Goal: Task Accomplishment & Management: Complete application form

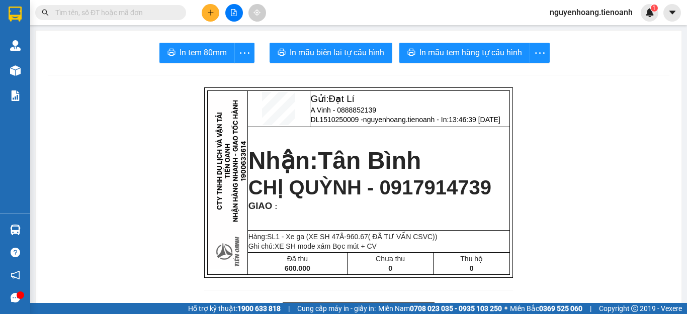
click at [163, 14] on input "text" at bounding box center [114, 12] width 119 height 11
click at [207, 14] on icon "plus" at bounding box center [210, 12] width 7 height 7
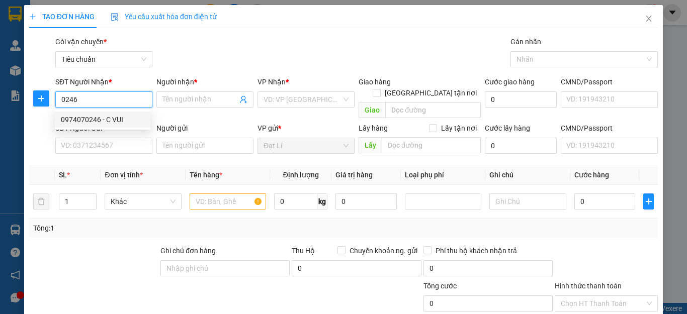
click at [120, 120] on div "0974070246 - C VUI" at bounding box center [102, 119] width 83 height 11
type input "0974070246"
type input "C VUI"
type input "180.000"
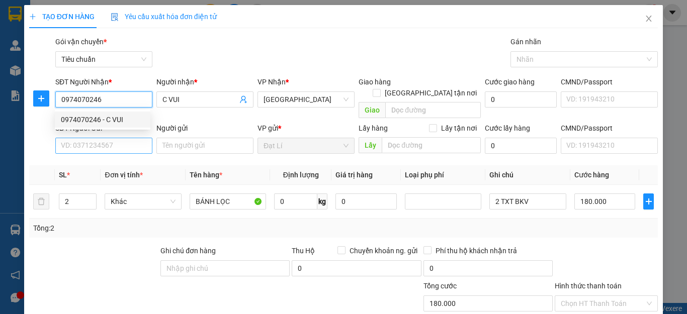
type input "0974070246"
click at [120, 138] on input "SĐT Người Gửi" at bounding box center [103, 146] width 97 height 16
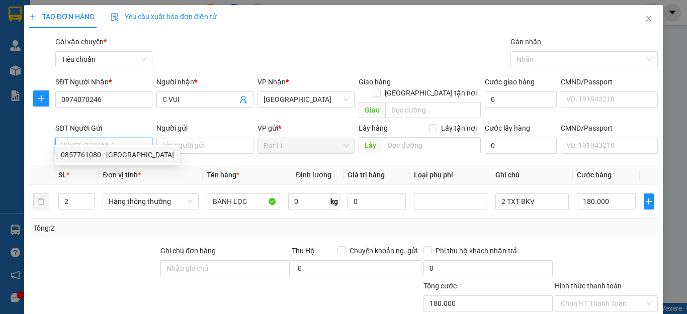
click at [107, 160] on div "0857761080 - [GEOGRAPHIC_DATA]" at bounding box center [117, 154] width 113 height 11
type input "0857761080"
type input "Nga [GEOGRAPHIC_DATA]"
type input "241040185"
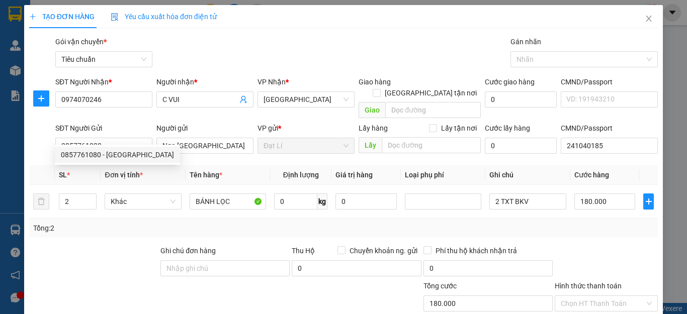
click at [89, 264] on div at bounding box center [93, 262] width 131 height 35
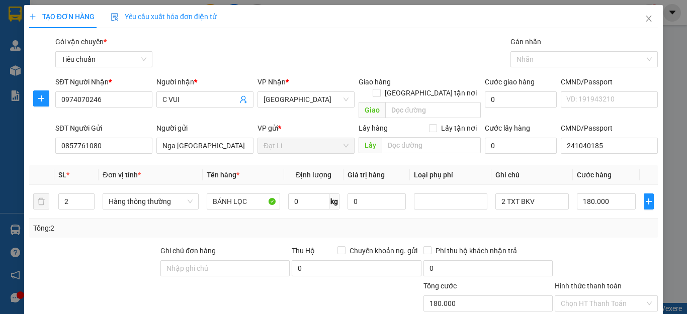
drag, startPoint x: 600, startPoint y: 220, endPoint x: 601, endPoint y: 211, distance: 9.1
click at [601, 223] on div "Tổng: 2" at bounding box center [343, 228] width 620 height 11
click at [594, 194] on input "180.000" at bounding box center [606, 202] width 59 height 16
type input "2"
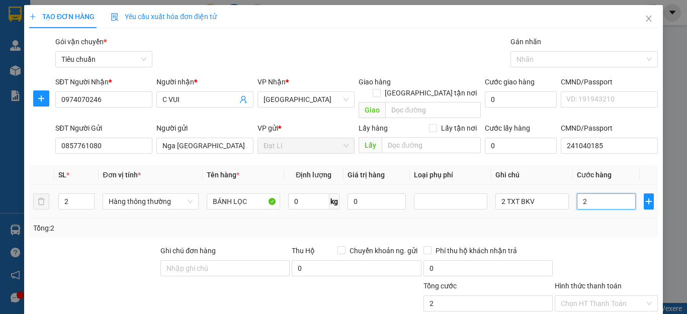
type input "20"
type input "200"
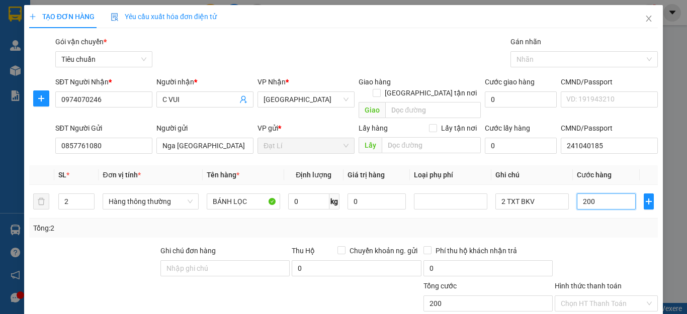
type input "200"
click at [585, 223] on div "Tổng: 2" at bounding box center [343, 228] width 620 height 11
type input "200.000"
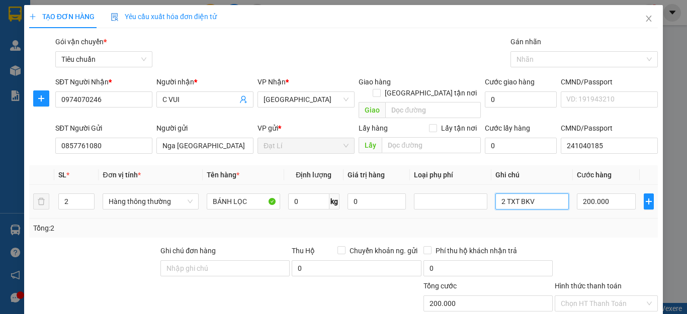
click at [540, 194] on input "2 TXT BKV" at bounding box center [531, 202] width 73 height 16
type input "2 TXT"
click at [621, 248] on div at bounding box center [605, 262] width 105 height 35
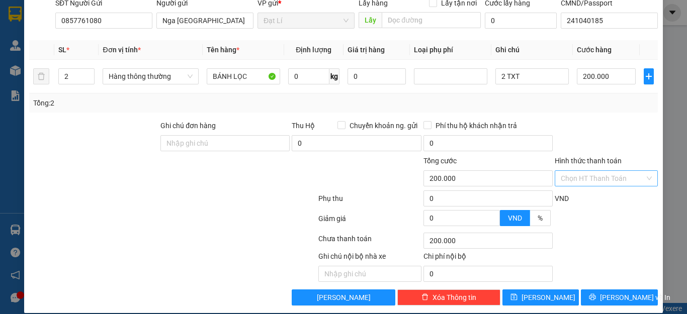
click at [595, 171] on input "Hình thức thanh toán" at bounding box center [602, 178] width 84 height 15
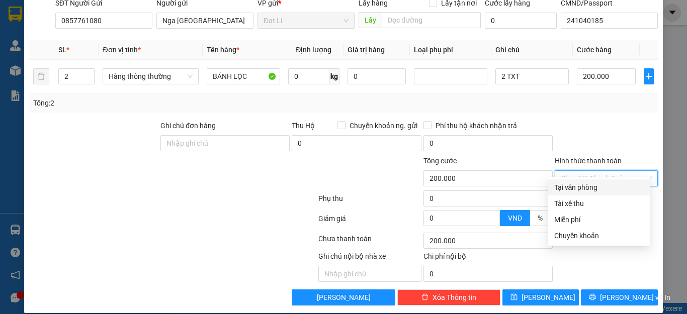
click at [603, 182] on div "Tại văn phòng" at bounding box center [598, 187] width 89 height 11
type input "0"
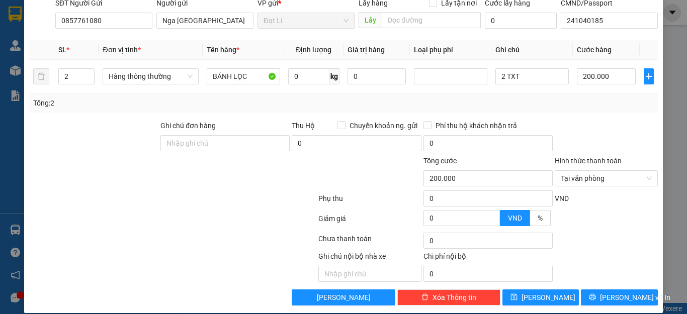
click at [617, 104] on div "Transit Pickup Surcharge Ids Transit Deliver Surcharge Ids Transit Deliver Surc…" at bounding box center [343, 108] width 628 height 395
click at [625, 292] on span "[PERSON_NAME] và In" at bounding box center [635, 297] width 70 height 11
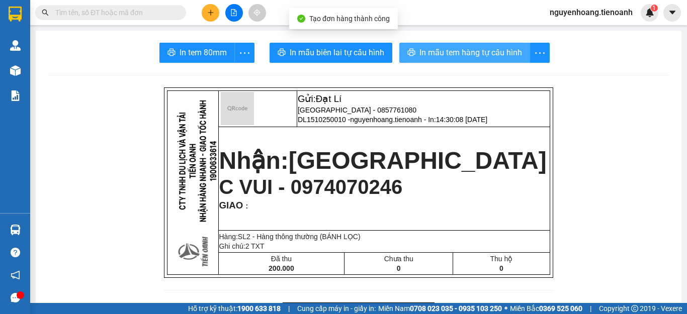
click at [440, 46] on span "In mẫu tem hàng tự cấu hình" at bounding box center [470, 52] width 103 height 13
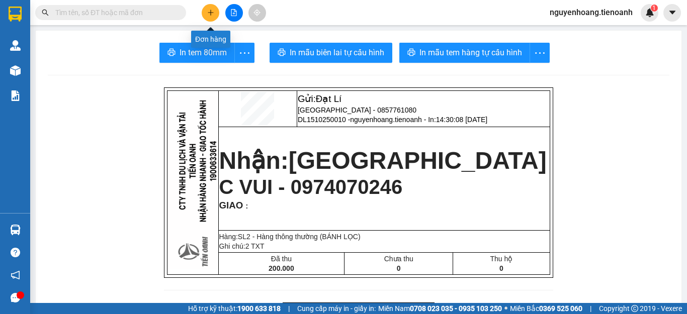
click at [207, 13] on icon "plus" at bounding box center [210, 12] width 7 height 7
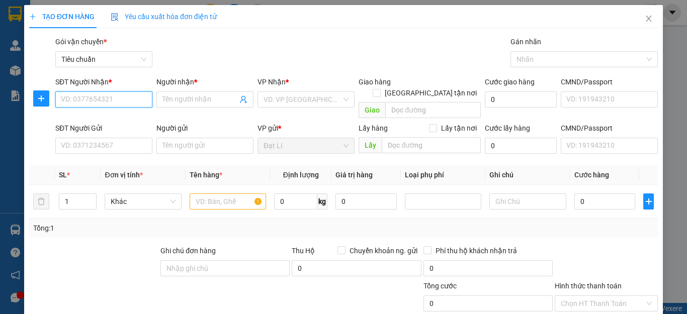
click at [119, 103] on input "SĐT Người Nhận *" at bounding box center [103, 99] width 97 height 16
type input "0979194820"
click at [120, 114] on div "0979194820 - C Thảo" at bounding box center [102, 119] width 83 height 11
type input "C Thảo"
type input "80.000"
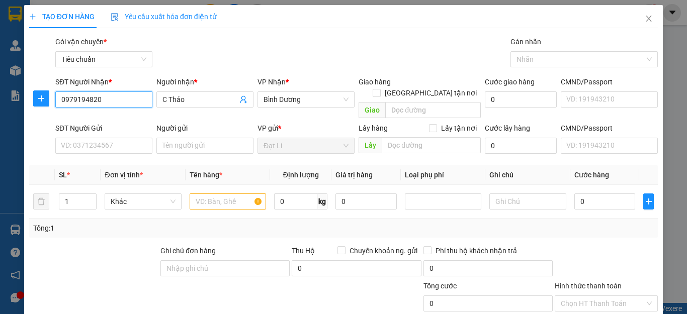
type input "80.000"
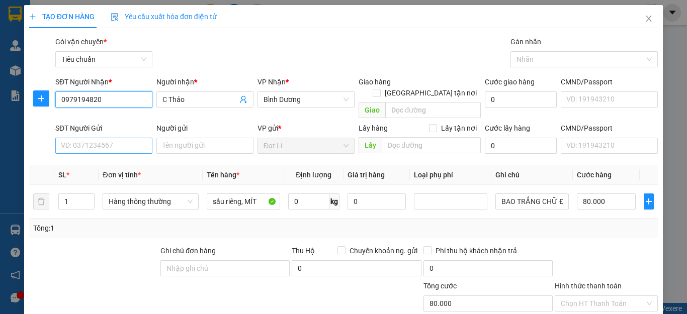
type input "0979194820"
click at [111, 138] on input "SĐT Người Gửi" at bounding box center [103, 146] width 97 height 16
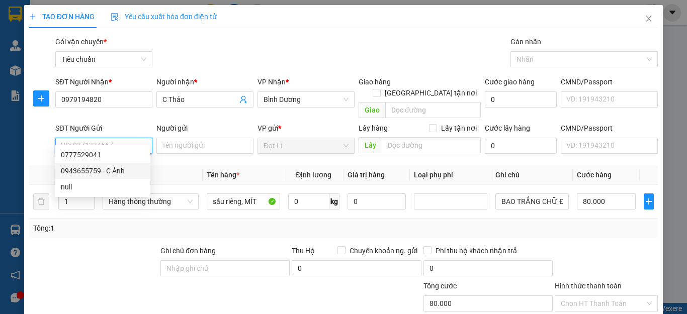
click at [109, 167] on div "0943655759 - C Ánh" at bounding box center [102, 170] width 83 height 11
type input "0943655759"
type input "C Ánh"
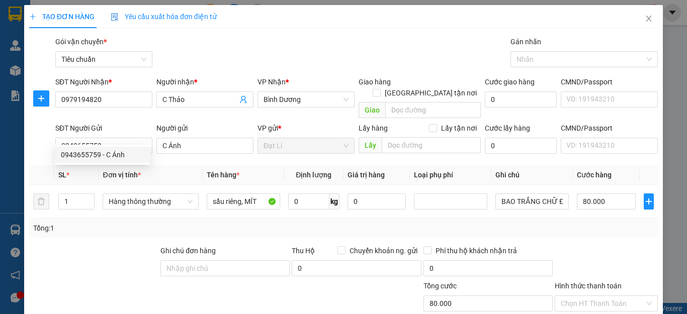
click at [107, 245] on div at bounding box center [93, 262] width 131 height 35
type input "40.000"
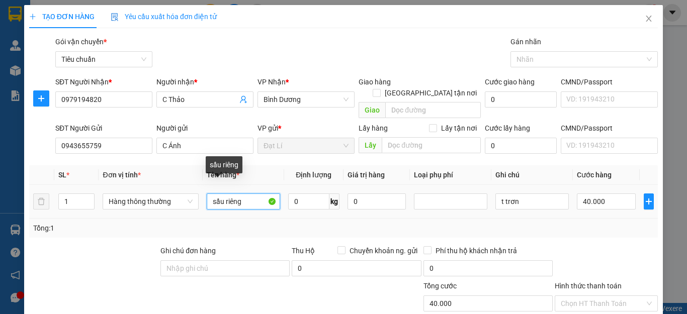
click at [260, 194] on input "sầu riêng" at bounding box center [243, 202] width 73 height 16
click at [299, 194] on input "0" at bounding box center [308, 202] width 41 height 16
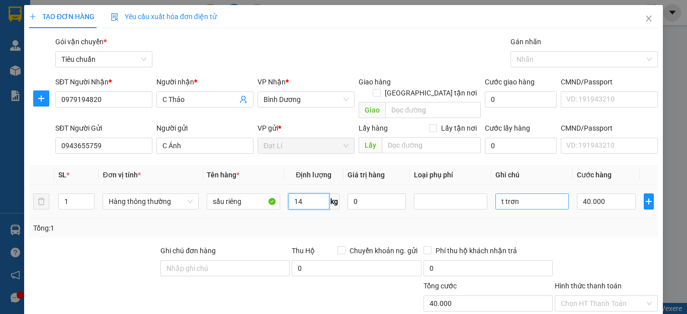
type input "14"
click at [550, 194] on input "t trơn" at bounding box center [531, 202] width 73 height 16
type input "50.000"
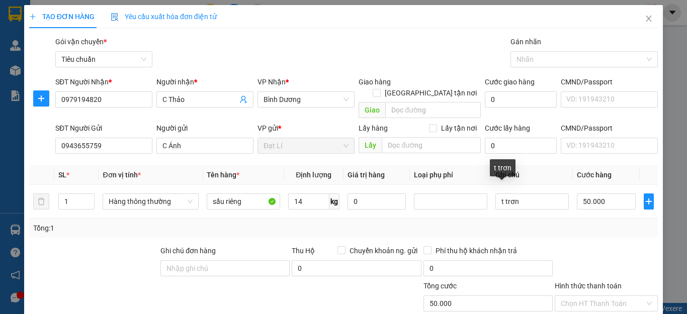
click at [556, 223] on div "Tổng: 1" at bounding box center [343, 228] width 620 height 11
click at [592, 296] on input "Hình thức thanh toán" at bounding box center [602, 303] width 84 height 15
click at [611, 305] on div "Tại văn phòng" at bounding box center [599, 313] width 102 height 16
click at [605, 245] on div at bounding box center [605, 262] width 105 height 35
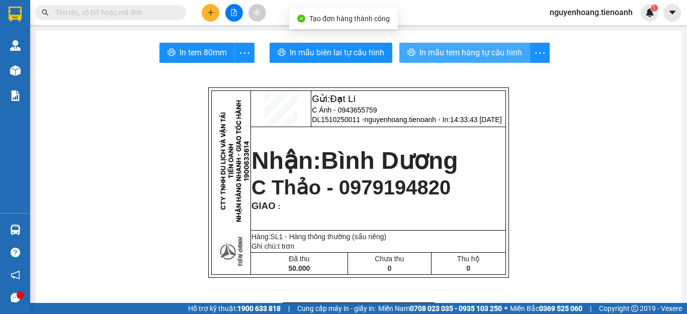
click at [450, 54] on span "In mẫu tem hàng tự cấu hình" at bounding box center [470, 52] width 103 height 13
